Goal: Task Accomplishment & Management: Manage account settings

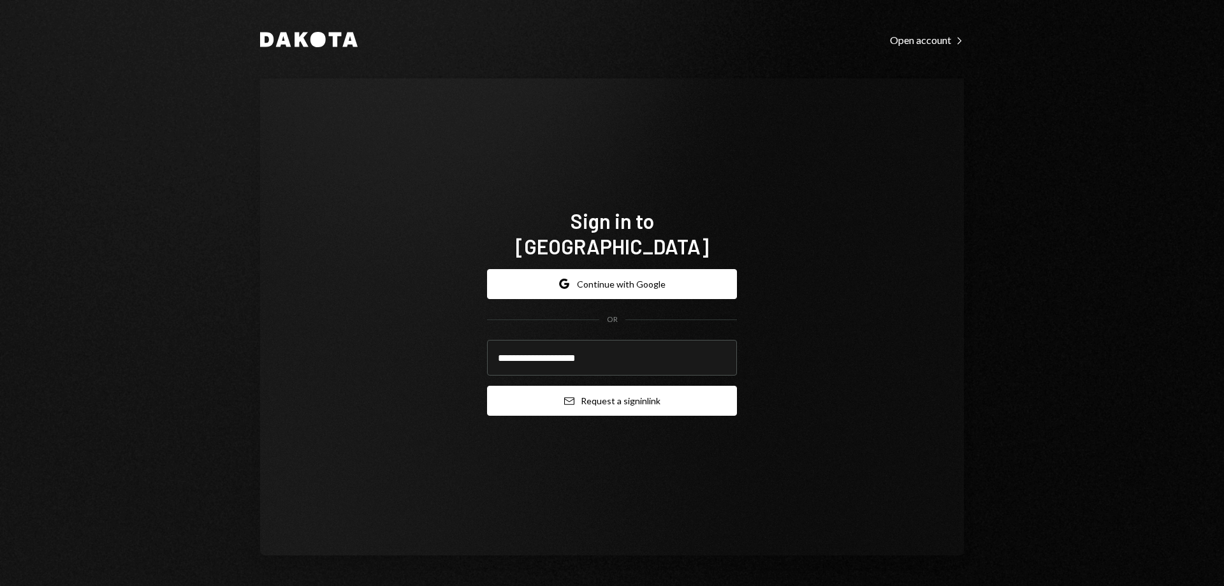
click at [565, 398] on button "Email Request a sign in link" at bounding box center [612, 401] width 250 height 30
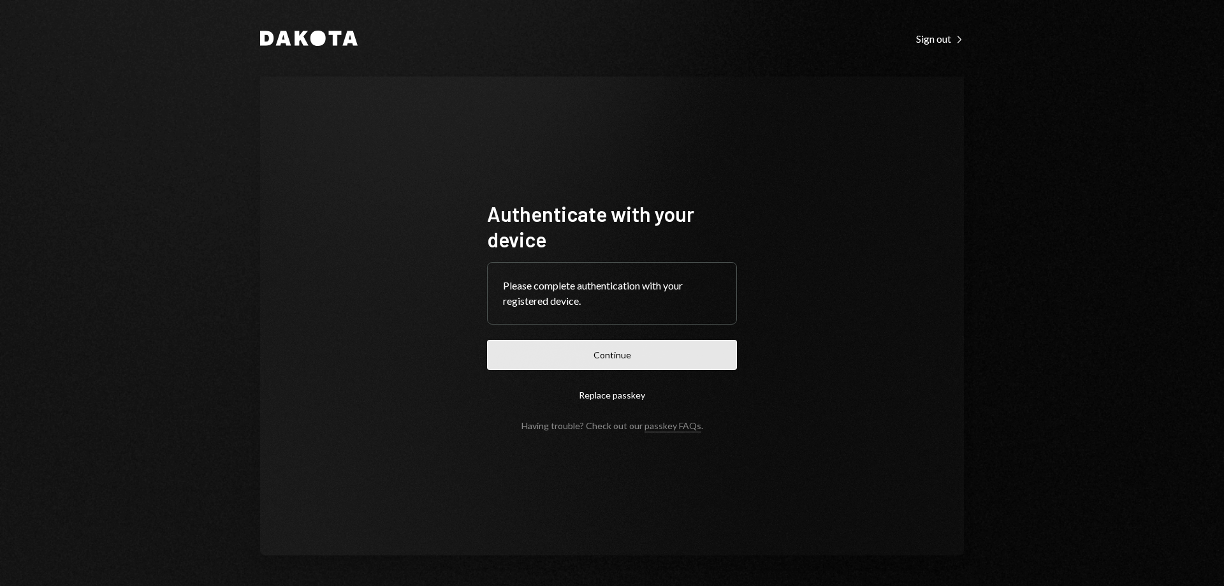
click at [576, 369] on button "Continue" at bounding box center [612, 355] width 250 height 30
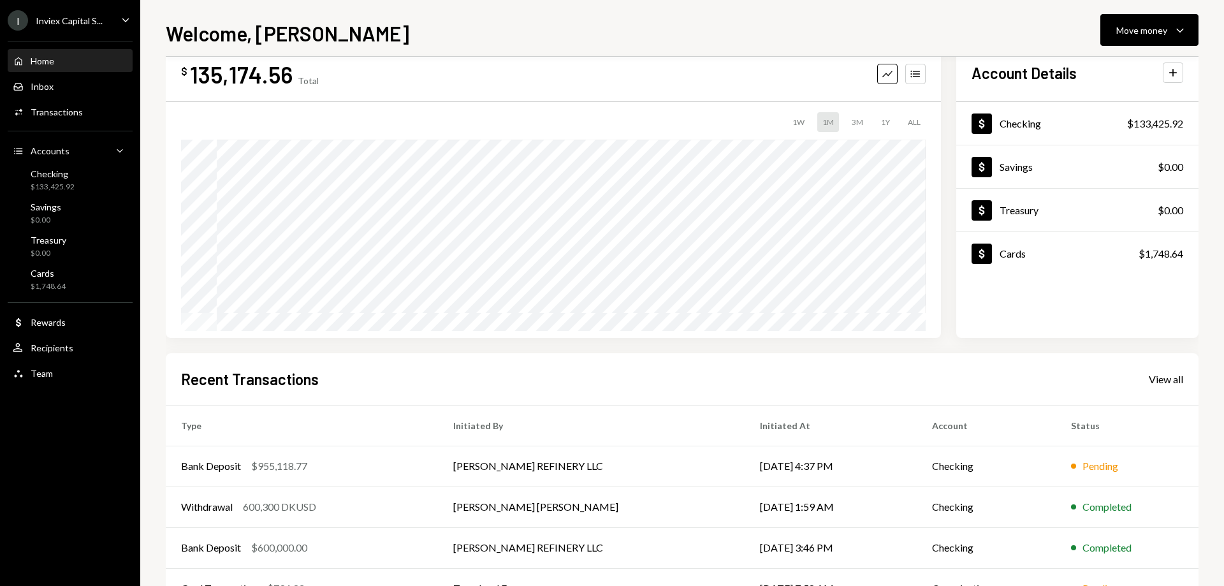
scroll to position [33, 0]
click at [74, 119] on div "Activities Transactions" at bounding box center [70, 112] width 115 height 22
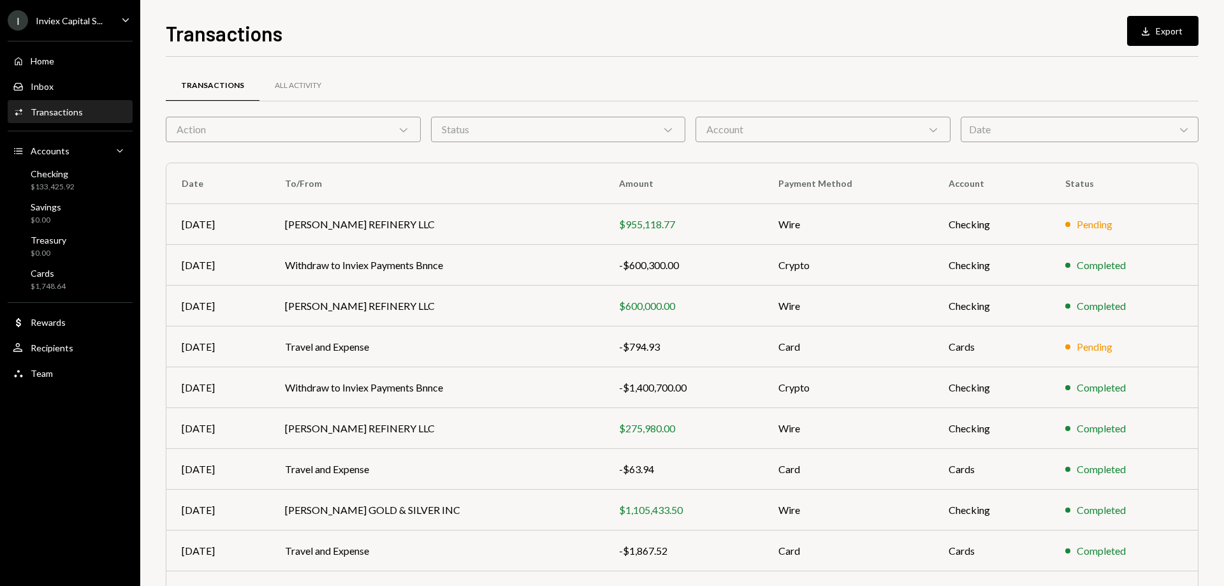
click at [327, 129] on div "Action Chevron Down" at bounding box center [293, 130] width 255 height 26
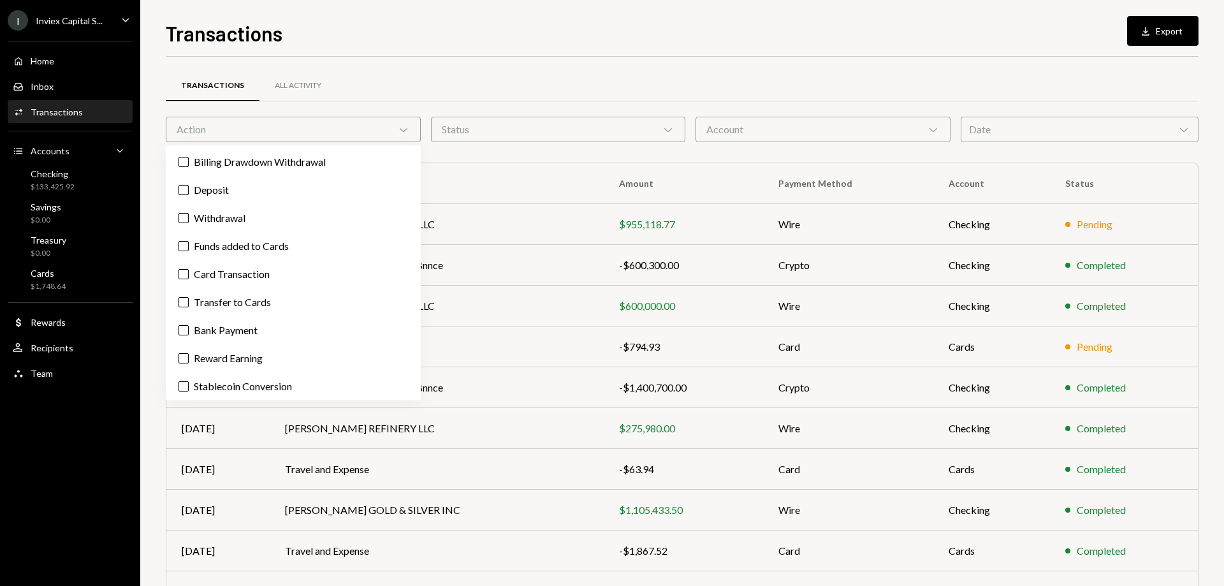
scroll to position [31, 0]
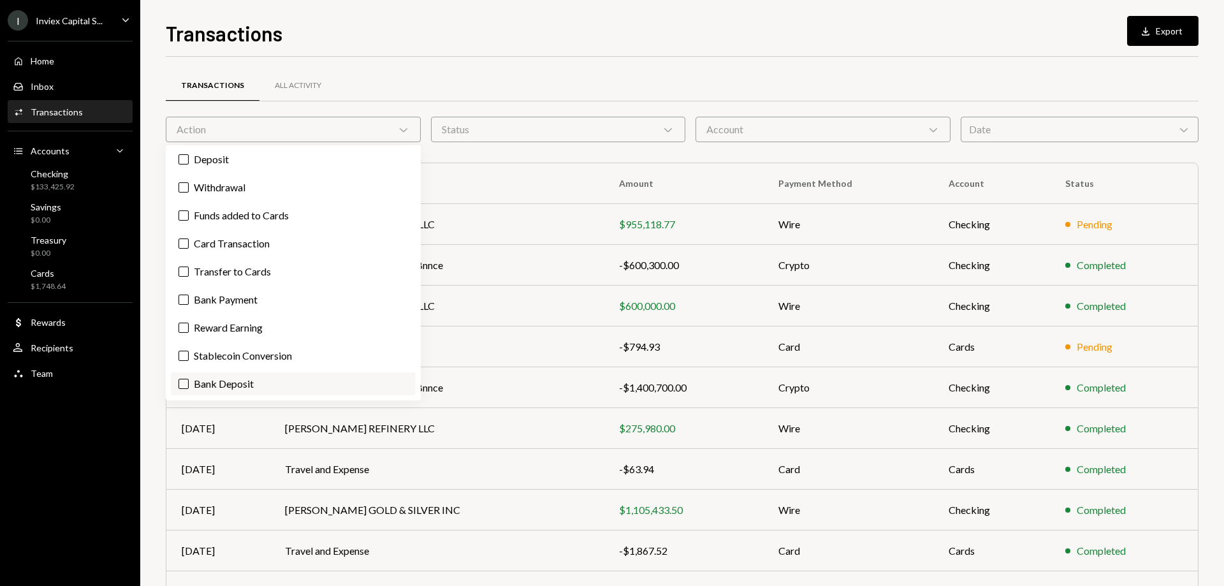
click at [232, 384] on label "Bank Deposit" at bounding box center [293, 383] width 245 height 23
click at [189, 384] on button "Bank Deposit" at bounding box center [184, 384] width 10 height 10
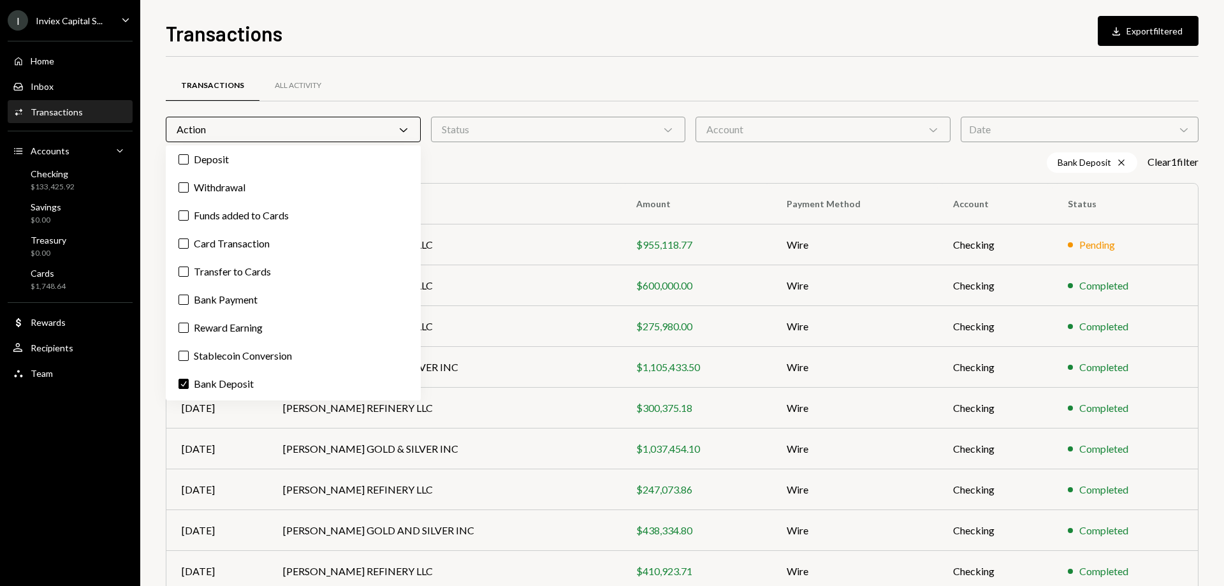
click at [108, 469] on div "I Inviex Capital S... Caret Down Home Home Inbox Inbox Activities Transactions …" at bounding box center [70, 293] width 140 height 586
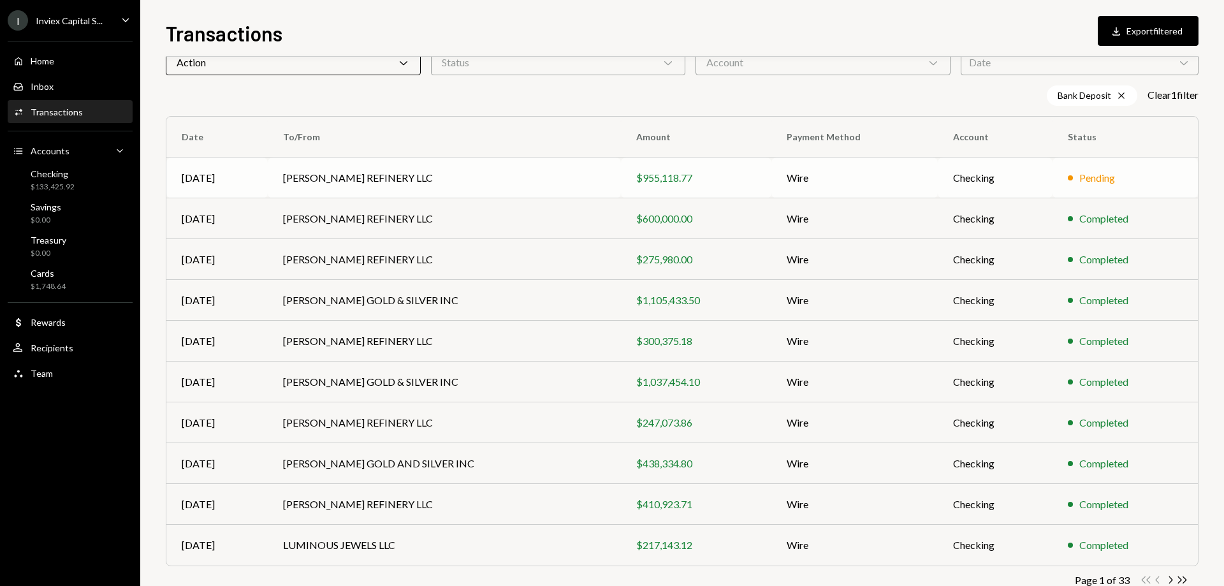
scroll to position [100, 0]
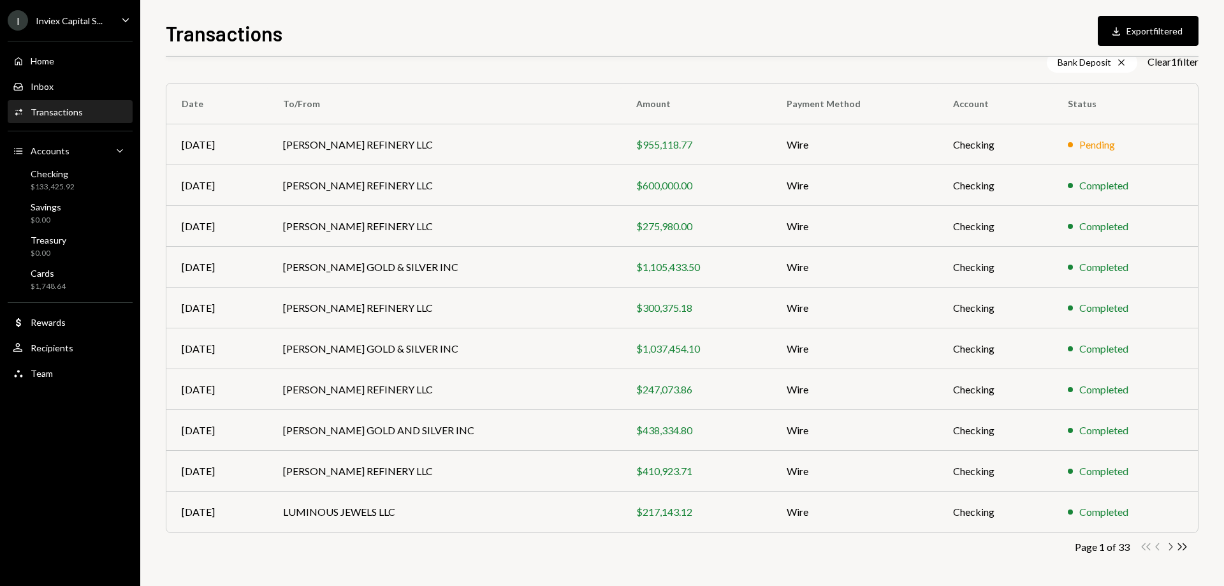
click at [1170, 550] on icon "button" at bounding box center [1171, 546] width 4 height 7
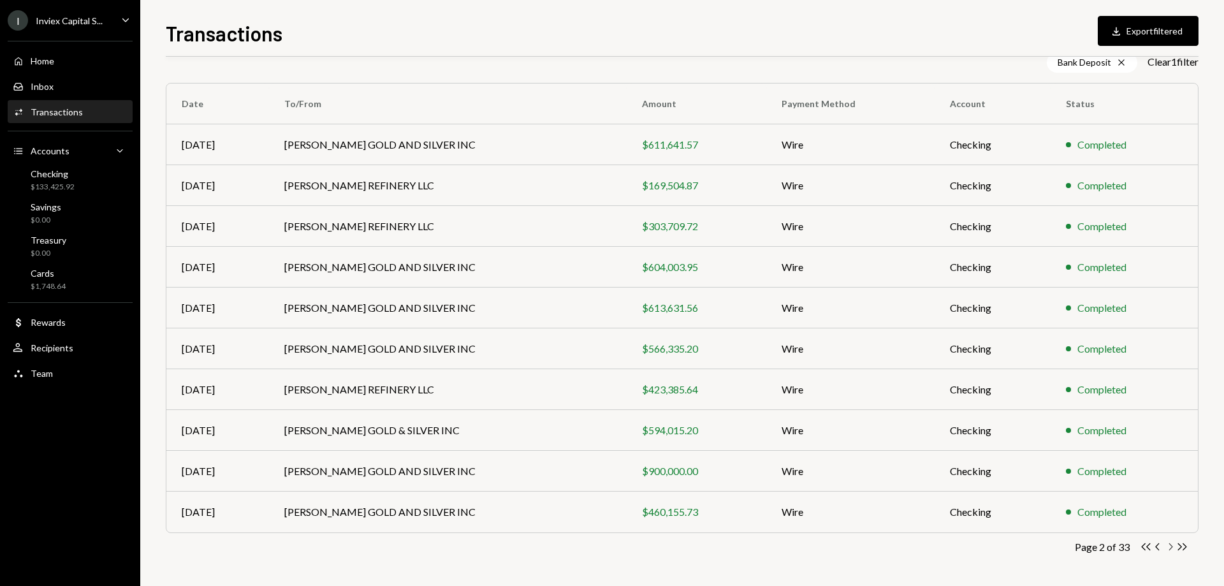
click at [1170, 544] on icon "button" at bounding box center [1171, 546] width 4 height 7
click at [1161, 547] on icon "Chevron Left" at bounding box center [1158, 547] width 12 height 12
click at [1157, 550] on icon "Chevron Left" at bounding box center [1158, 547] width 12 height 12
